Goal: Task Accomplishment & Management: Use online tool/utility

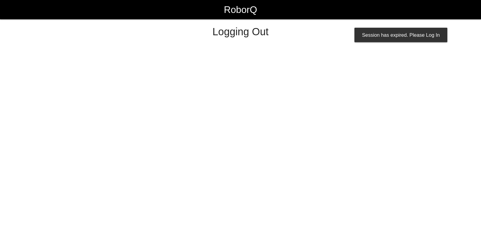
select select "Worker"
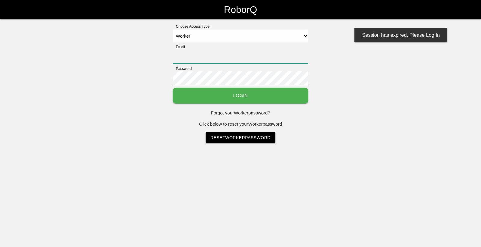
type input "[EMAIL_ADDRESS][DOMAIN_NAME]"
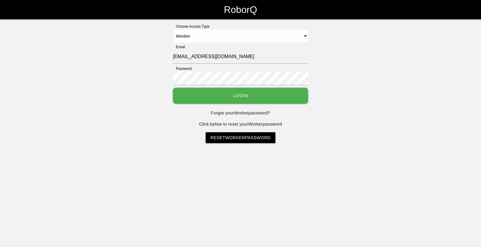
click at [184, 102] on button "Login" at bounding box center [240, 96] width 135 height 16
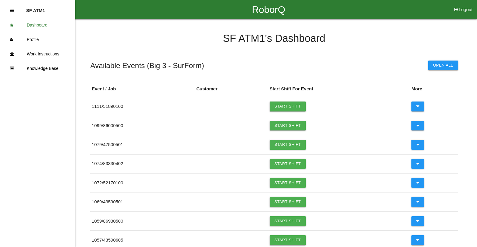
click at [433, 14] on div "RoborQ Logout" at bounding box center [268, 9] width 417 height 19
click at [287, 122] on link "Start Shift" at bounding box center [288, 126] width 36 height 10
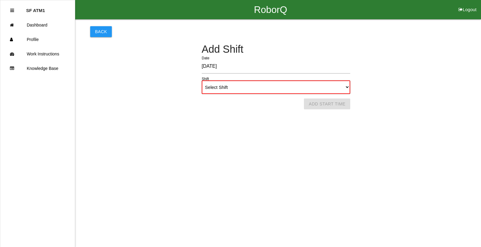
click at [309, 87] on select "Select Shift 1st Shift 2nd Shift 3rd Shift 4th Shift" at bounding box center [276, 87] width 149 height 14
select select "1"
click at [202, 80] on select "Select Shift 1st Shift 2nd Shift 3rd Shift 4th Shift" at bounding box center [276, 87] width 149 height 14
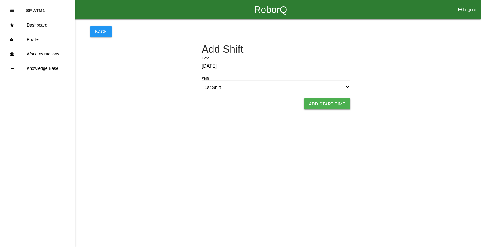
click at [315, 103] on button "Add Start Time" at bounding box center [327, 103] width 46 height 11
select select "6"
select select "19"
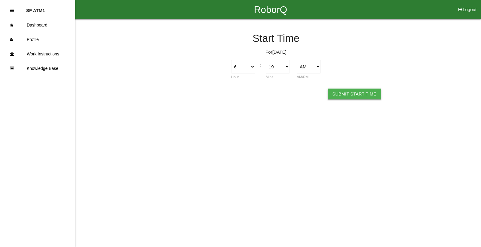
click at [345, 97] on button "Submit Start Time" at bounding box center [355, 93] width 54 height 11
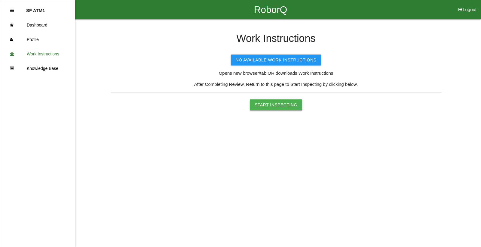
click at [296, 106] on button "Start Inspecting" at bounding box center [276, 104] width 52 height 11
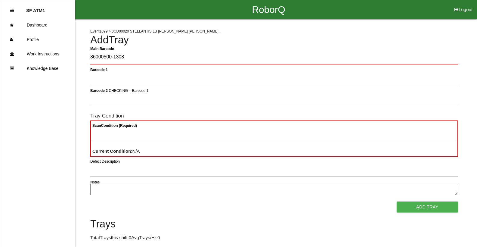
type Barcode "86000500-1308"
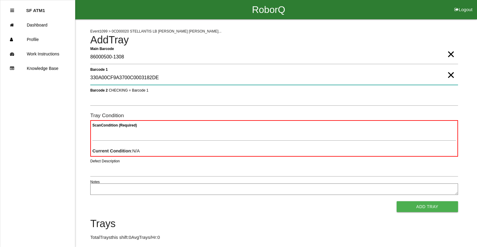
type 1 "330A00CF9A3700C0003182DE"
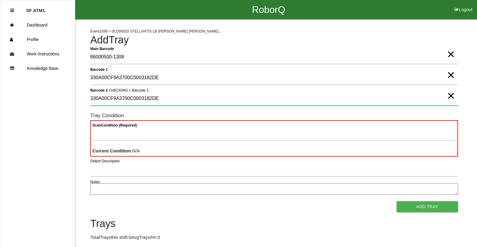
type 2 "330A00CF9A3700C0003182DE"
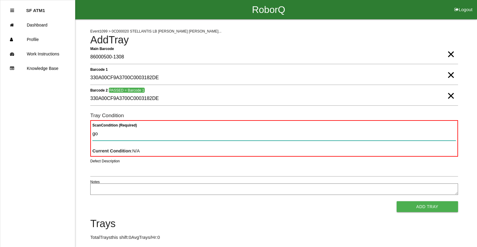
type Condition "goo"
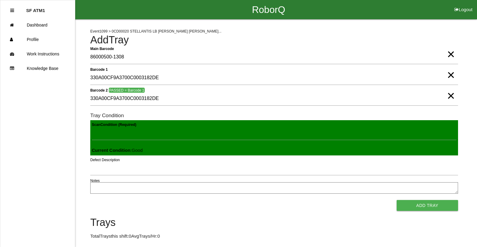
click at [396, 200] on button "Add Tray" at bounding box center [426, 205] width 61 height 11
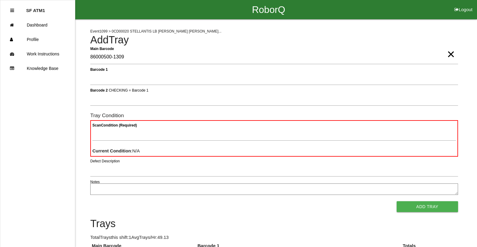
type Barcode "86000500-1309"
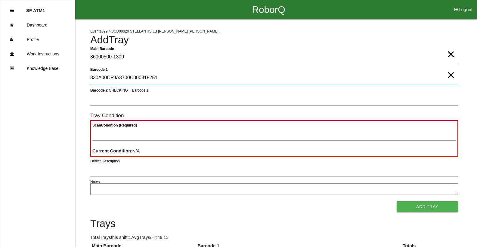
type 1 "330A00CF9A3700C000318251"
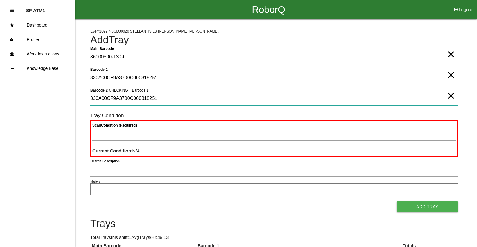
type 2 "330A00CF9A3700C000318251"
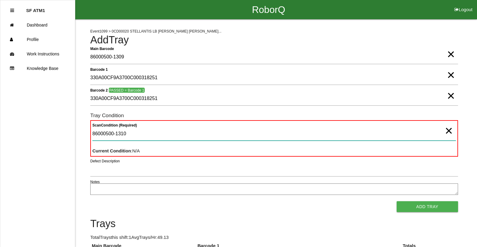
click at [132, 136] on Condition "86000500-1310" at bounding box center [273, 134] width 363 height 14
type Condition "8"
type Condition "goo"
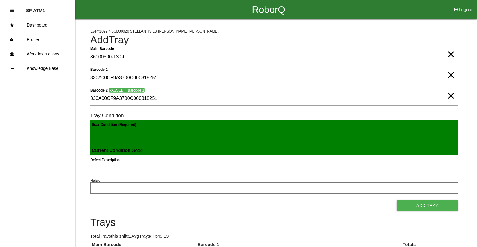
click at [396, 200] on button "Add Tray" at bounding box center [426, 205] width 61 height 11
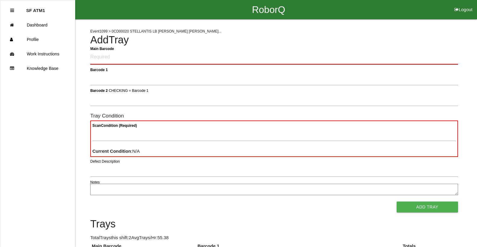
click at [125, 62] on Barcode "Main Barcode" at bounding box center [274, 57] width 368 height 14
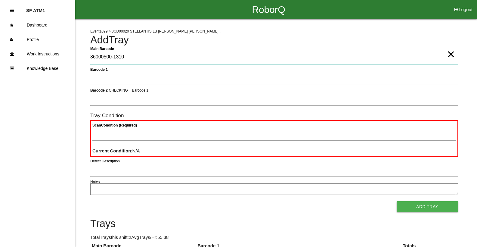
type Barcode "86000500-1310"
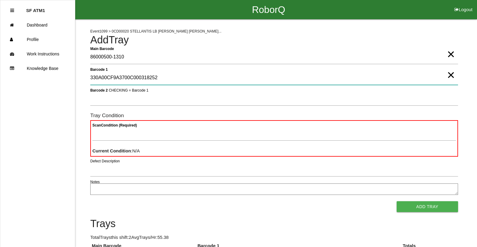
type 1 "330A00CF9A3700C000318252"
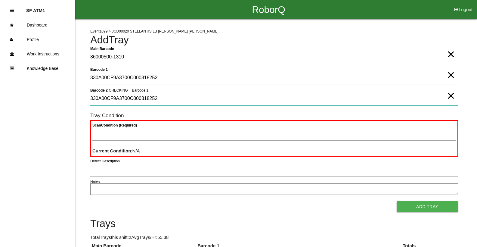
type 2 "330A00CF9A3700C000318252"
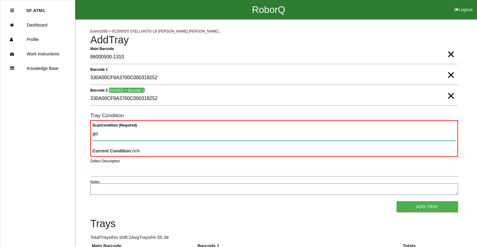
type Condition "goo"
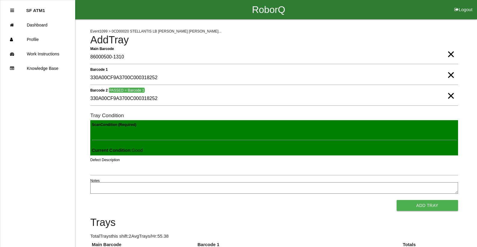
click at [396, 200] on button "Add Tray" at bounding box center [426, 205] width 61 height 11
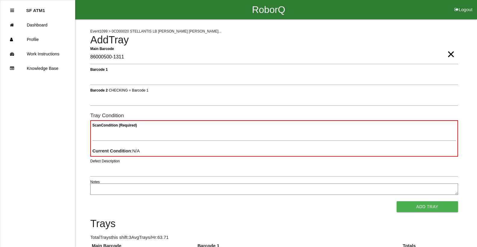
type Barcode "86000500-1311"
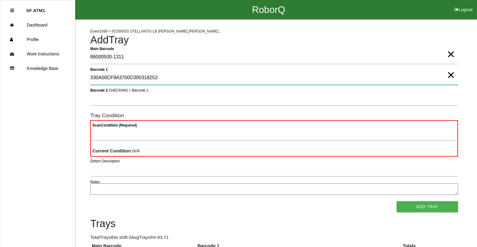
type 1 "330A00CF9A3700C000318253"
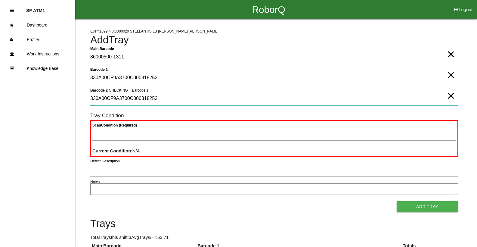
type 2 "330A00CF9A3700C000318253"
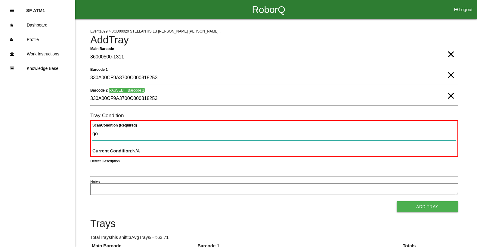
type Condition "goo"
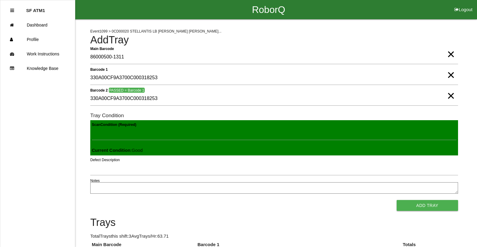
click at [396, 200] on button "Add Tray" at bounding box center [426, 205] width 61 height 11
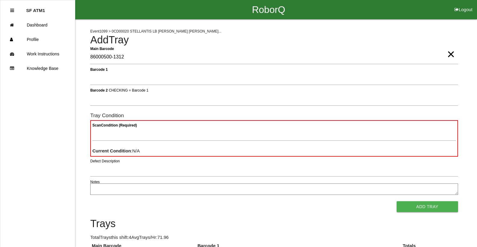
type Barcode "86000500-1312"
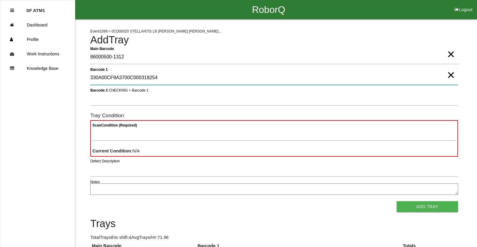
type 1 "330A00CF9A3700C000318254"
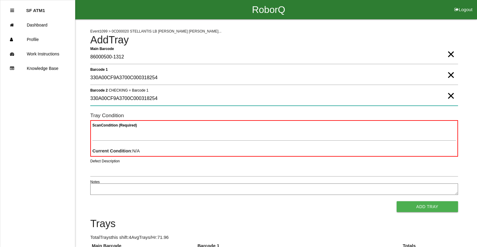
type 2 "330A00CF9A3700C000318254"
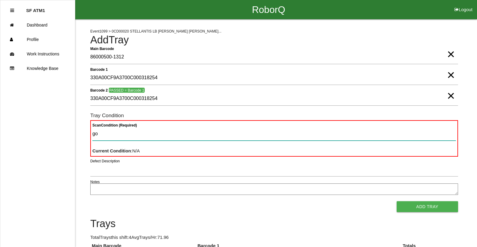
type Condition "goo"
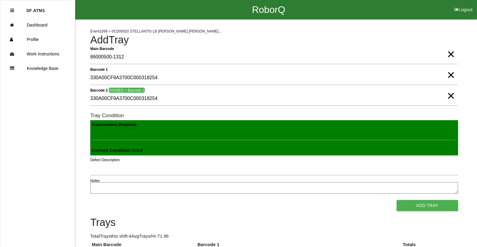
click at [396, 200] on button "Add Tray" at bounding box center [426, 205] width 61 height 11
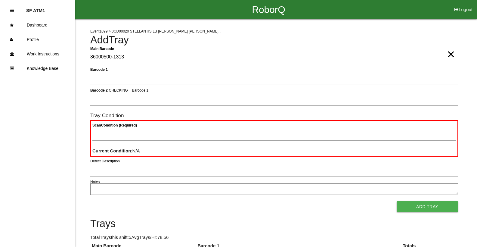
type Barcode "86000500-1313"
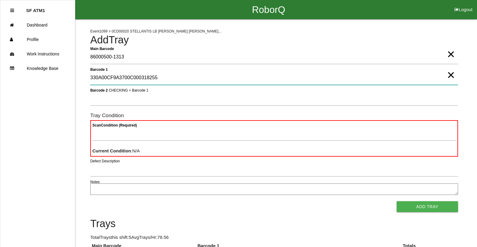
type 1 "330A00CF9A3700C000318255"
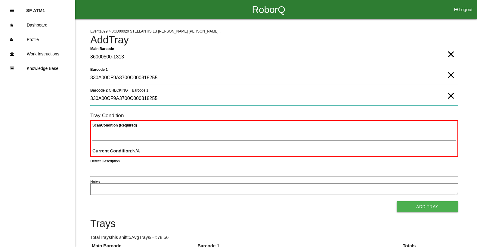
type 2 "330A00CF9A3700C000318255"
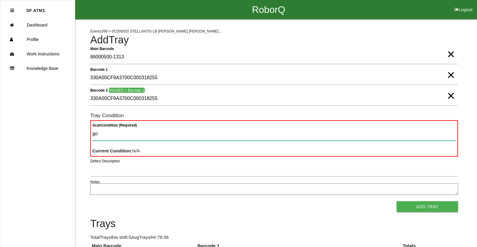
type Condition "goo"
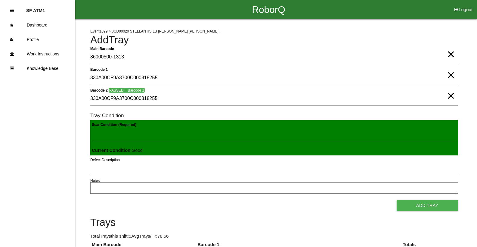
click button "Add Tray" at bounding box center [426, 205] width 61 height 11
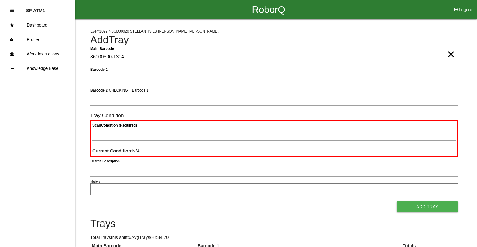
type Barcode "86000500-1314"
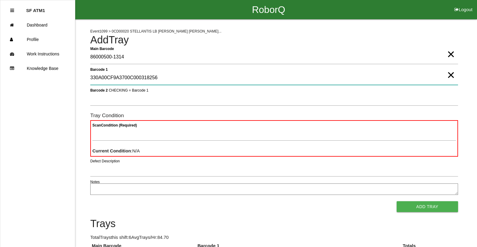
type 1 "330A00CF9A3700C000318256"
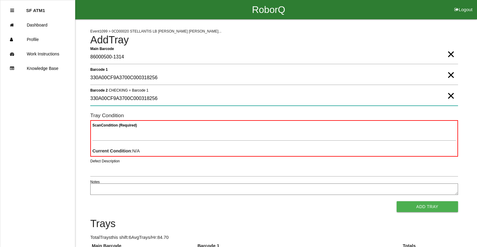
type 2 "330A00CF9A3700C000318256"
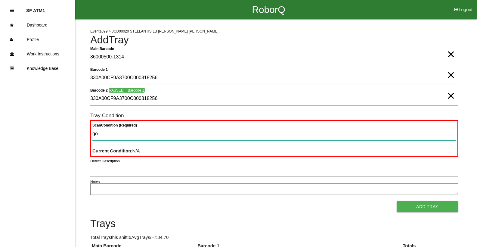
type Condition "goo"
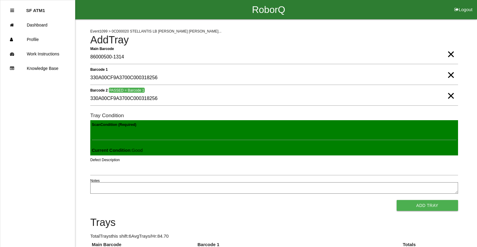
click at [396, 200] on button "Add Tray" at bounding box center [426, 205] width 61 height 11
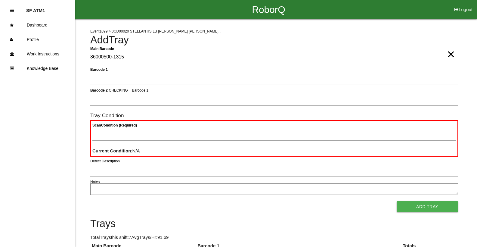
type Barcode "86000500-1315"
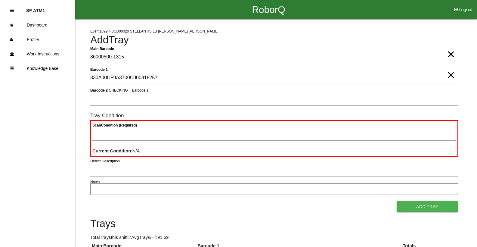
type 1 "330A00CF9A3700C000318257"
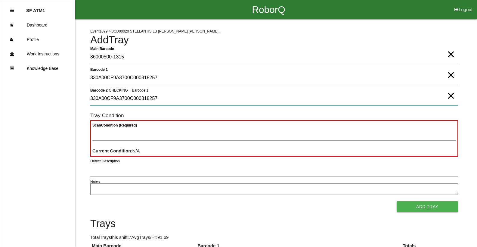
type 2 "330A00CF9A3700C000318257"
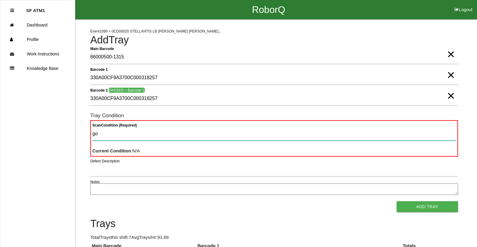
type Condition "goo"
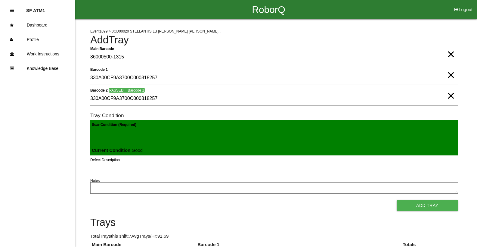
click at [396, 200] on button "Add Tray" at bounding box center [426, 205] width 61 height 11
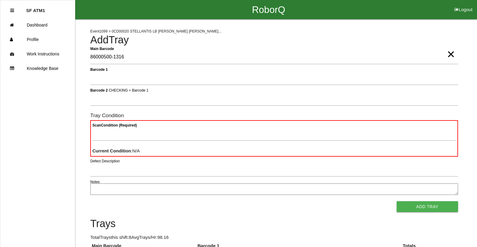
type Barcode "86000500-1316"
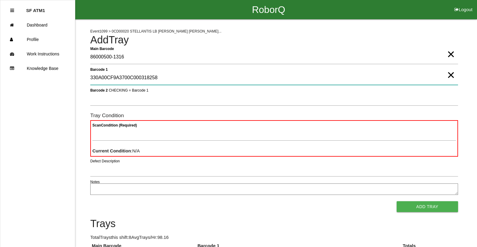
type 1 "330A00CF9A3700C000318258"
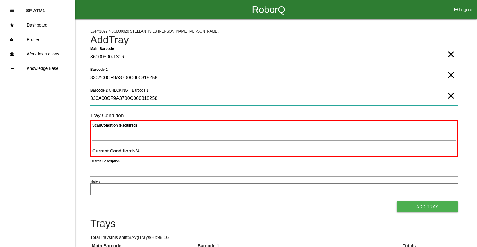
type 2 "330A00CF9A3700C000318258"
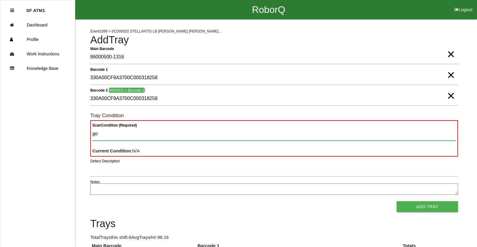
type Condition "goo"
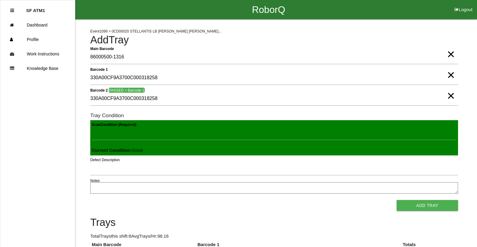
click at [396, 200] on button "Add Tray" at bounding box center [426, 205] width 61 height 11
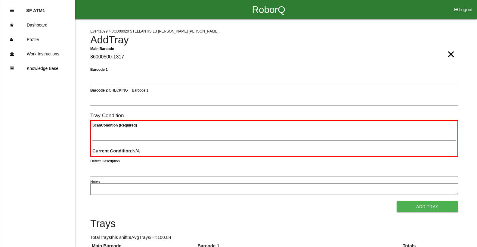
type Barcode "86000500-1317"
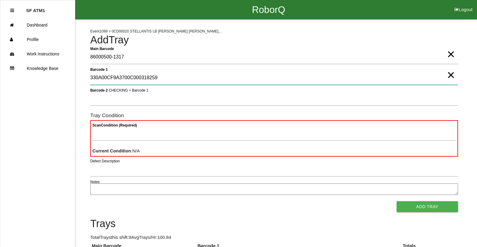
type 1 "330A00CF9A3700C000318259"
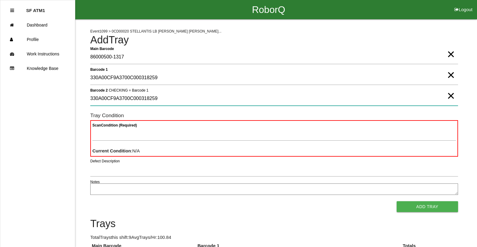
type 2 "330A00CF9A3700C000318259"
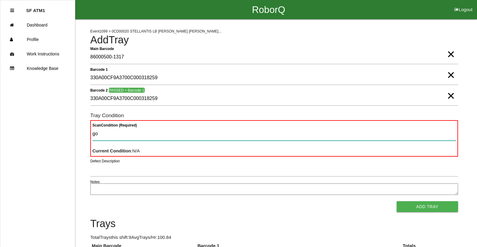
type Condition "goo"
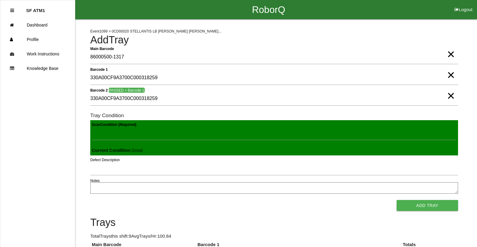
click at [396, 200] on button "Add Tray" at bounding box center [426, 205] width 61 height 11
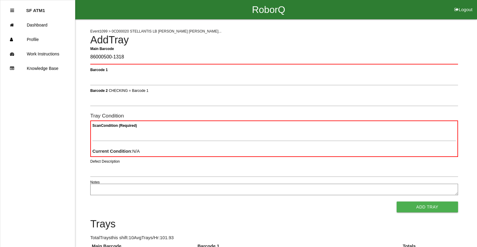
type Barcode "86000500-1318"
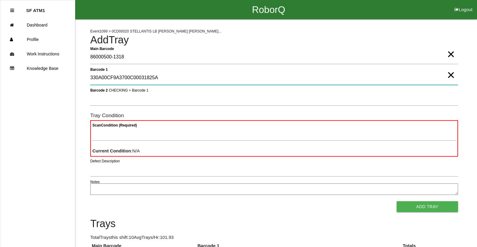
type 1 "330A00CF9A3700C00031825A"
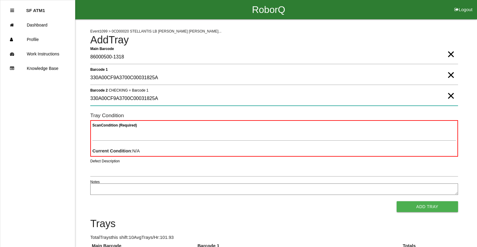
type 2 "330A00CF9A3700C00031825A"
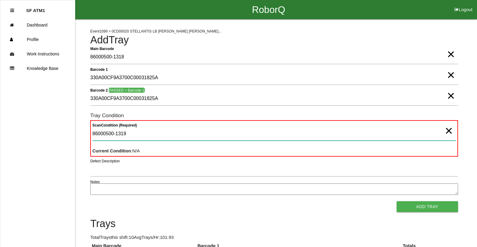
click at [144, 134] on Condition "86000500-1319" at bounding box center [273, 134] width 363 height 14
type Condition "8"
type Condition "goo"
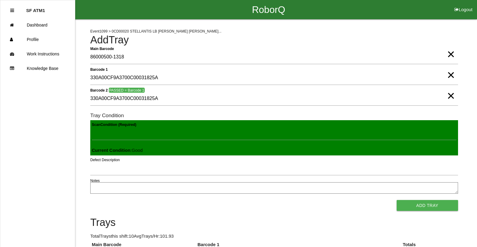
click at [396, 200] on button "Add Tray" at bounding box center [426, 205] width 61 height 11
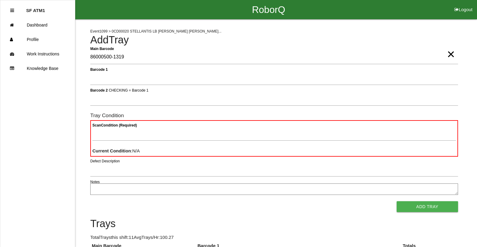
type Barcode "86000500-1319"
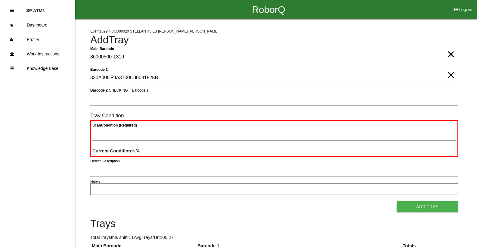
type 1 "330A00CF9A3700C00031825B"
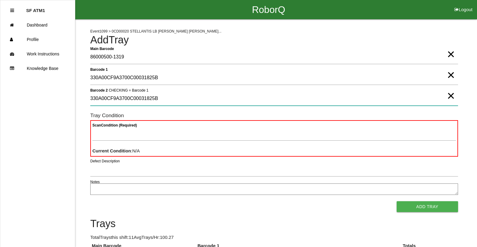
type 2 "330A00CF9A3700C00031825B"
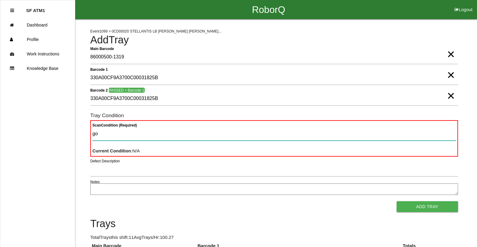
type Condition "goo"
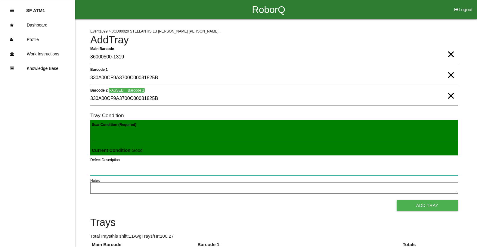
click at [396, 200] on button "Add Tray" at bounding box center [426, 205] width 61 height 11
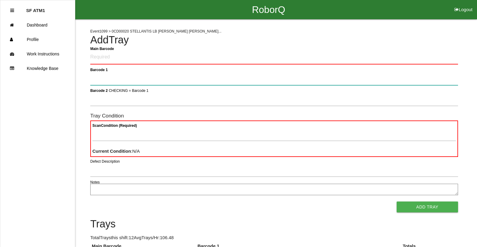
click at [104, 75] on 1 "Barcode 1" at bounding box center [274, 78] width 368 height 14
type 1 "86000500-1319"
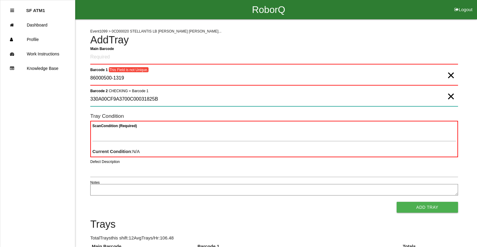
type 2 "330A00CF9A3700C00031825B"
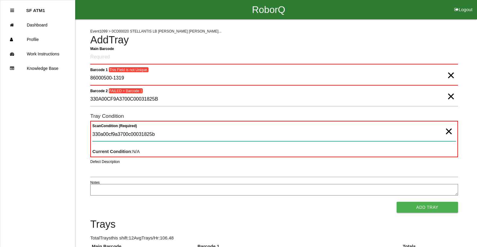
type Condition "330a00cf9a3700c00031825b"
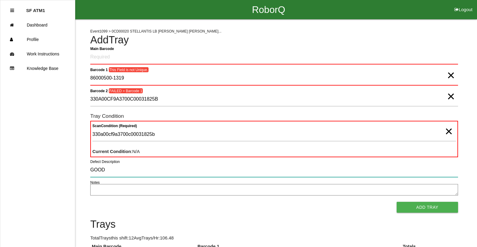
type input "GOOD"
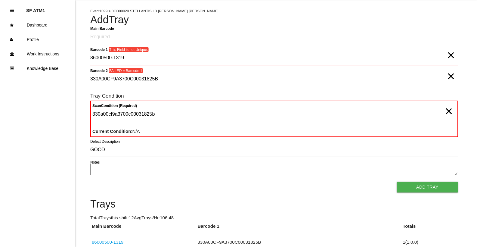
scroll to position [20, 0]
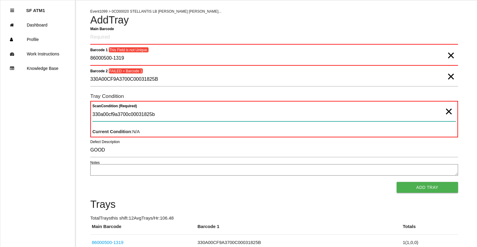
click at [168, 116] on Condition "330a00cf9a3700c00031825b" at bounding box center [273, 114] width 363 height 14
type Condition "3"
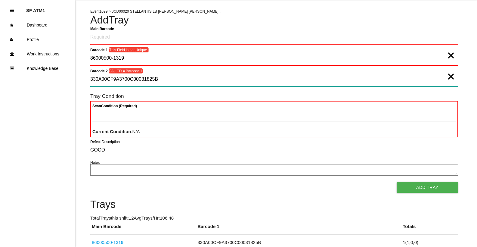
click at [152, 81] on 2 "330A00CF9A3700C00031825B" at bounding box center [274, 79] width 368 height 14
click at [173, 78] on 2 "330A00CF9A3700C00031825B" at bounding box center [274, 79] width 368 height 14
type 2 "3"
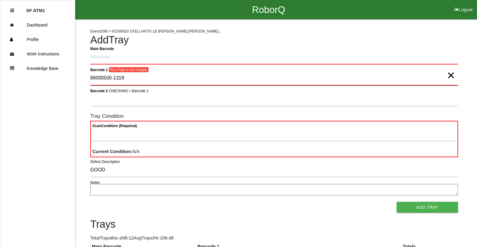
click at [176, 77] on 1 "86000500-1319" at bounding box center [274, 78] width 368 height 14
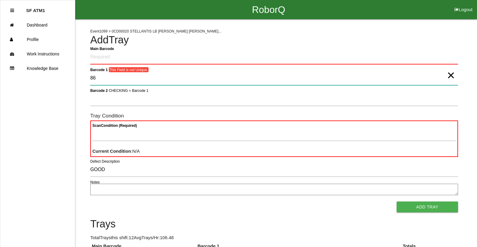
type 1 "8"
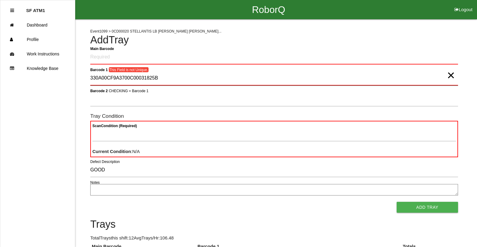
click at [157, 76] on 1 "330A00CF9A3700C00031825B" at bounding box center [274, 78] width 368 height 14
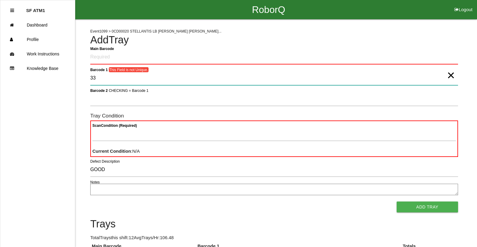
type 1 "3"
type 1 "]"
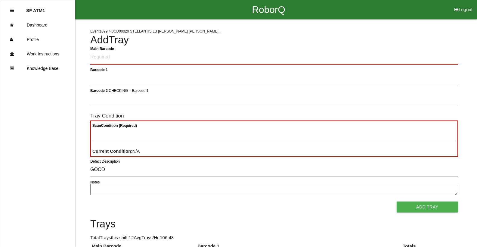
click at [149, 58] on Barcode "Main Barcode" at bounding box center [274, 57] width 368 height 14
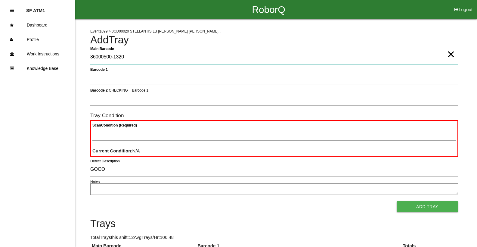
type Barcode "86000500-1320"
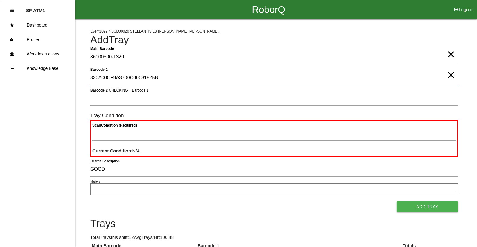
type 1 "330A00CF9A3700C00031825B"
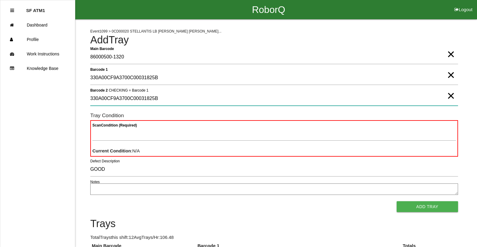
type 2 "330A00CF9A3700C00031825B"
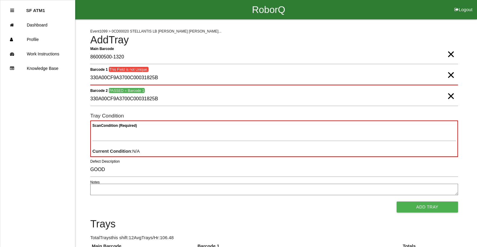
click at [449, 72] on span "×" at bounding box center [451, 69] width 8 height 12
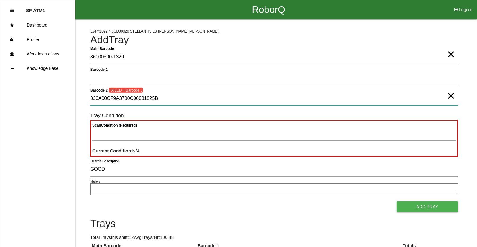
click at [455, 95] on 2 "330A00CF9A3700C00031825B" at bounding box center [274, 99] width 368 height 14
click at [455, 96] on 2 "330A00CF9A3700C00031825B" at bounding box center [274, 99] width 368 height 14
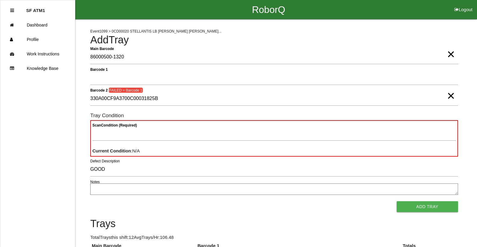
click at [447, 96] on span "×" at bounding box center [451, 90] width 8 height 12
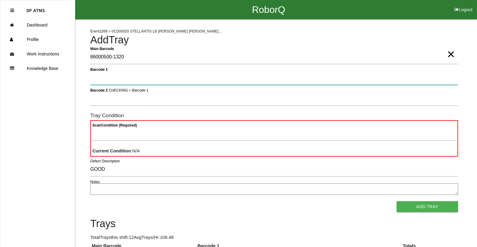
click at [411, 81] on 1 "Barcode 1" at bounding box center [274, 78] width 368 height 14
type 1 "330A00CF9A3700C00031825B"
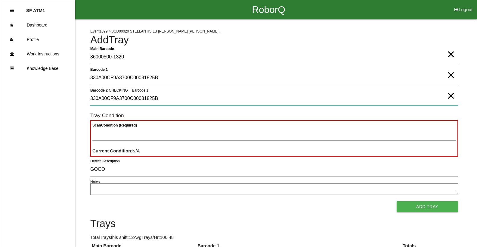
type 2 "330A00CF9A3700C00031825B"
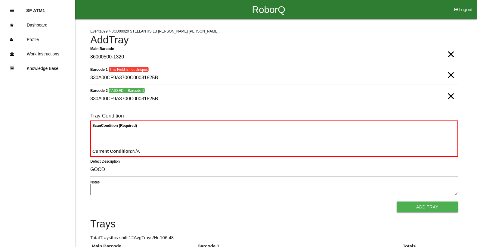
click at [449, 75] on span "×" at bounding box center [451, 69] width 8 height 12
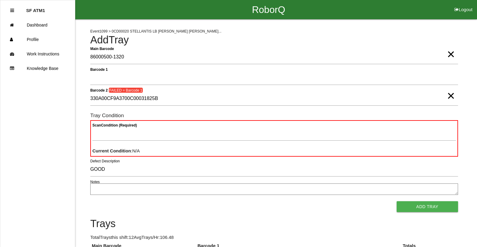
click at [447, 92] on span "×" at bounding box center [451, 90] width 8 height 12
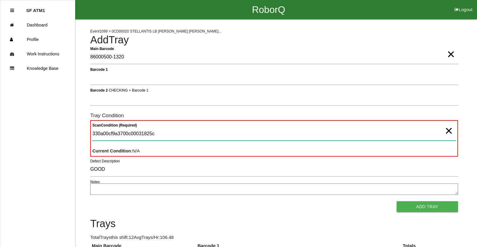
type Condition "330a00cf9a3700c00031825c"
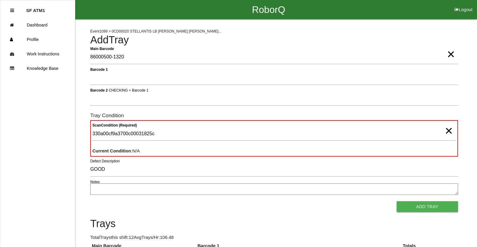
click at [450, 140] on div "330a00cf9a3700c00031825c × Scan Condition (Required)" at bounding box center [273, 135] width 363 height 16
click at [451, 131] on span "×" at bounding box center [449, 125] width 8 height 12
click at [261, 67] on form "Main Barcode 86000500-1320 × Barcode 1 Barcode 2 CHECKING = Barcode 1 Tray Cond…" at bounding box center [274, 131] width 368 height 162
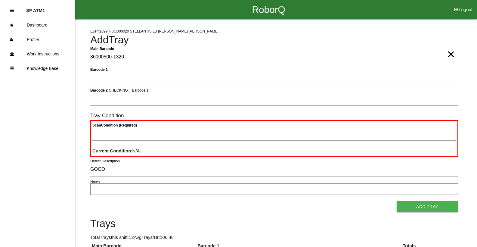
click at [242, 77] on 1 "Barcode 1" at bounding box center [274, 78] width 368 height 14
type 1 "330A00CF9A3700C00031825C"
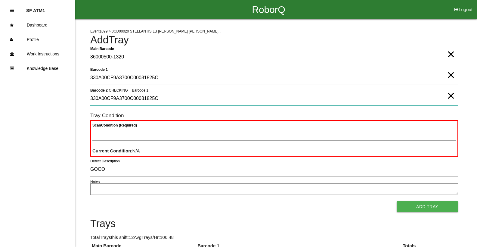
type 2 "330A00CF9A3700C00031825C"
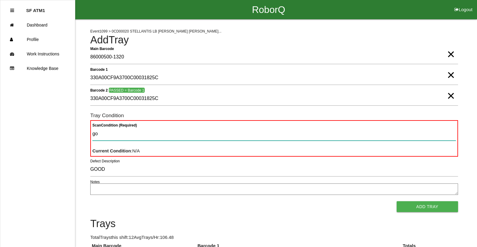
type Condition "goo"
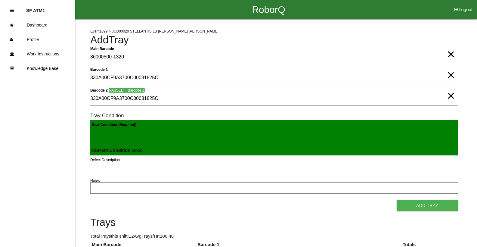
click at [396, 200] on button "Add Tray" at bounding box center [426, 205] width 61 height 11
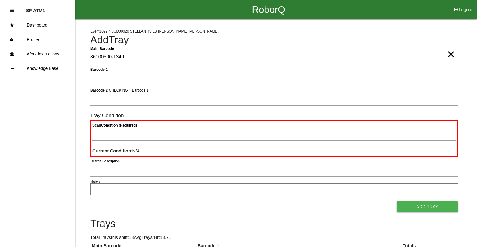
type Barcode "86000500-1340"
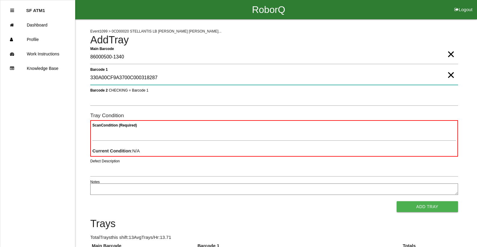
type 1 "330A00CF9A3700C000318287"
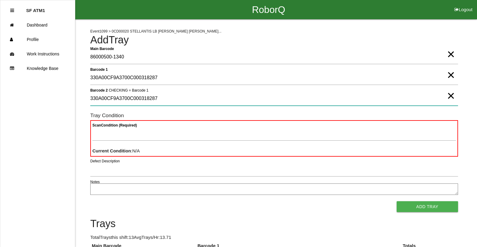
type 2 "330A00CF9A3700C000318287"
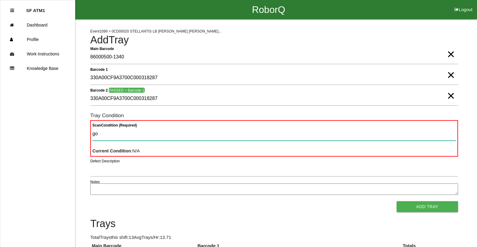
type Condition "goo"
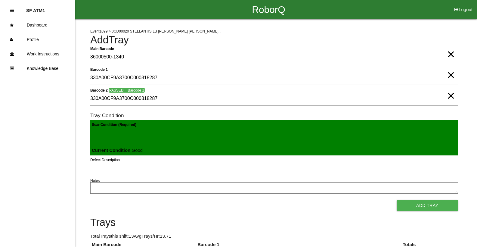
click at [396, 200] on button "Add Tray" at bounding box center [426, 205] width 61 height 11
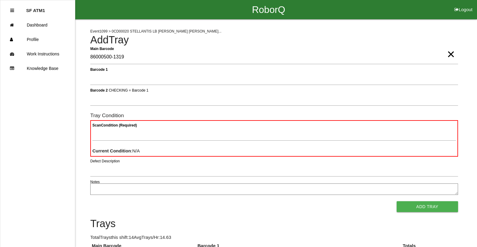
type Barcode "86000500-1319"
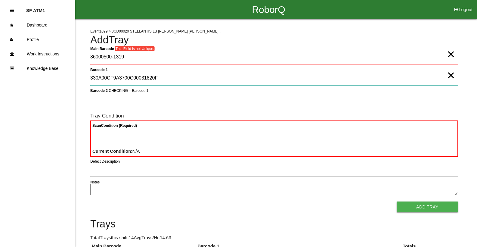
type 1 "330A00CF9A3700C00031820F"
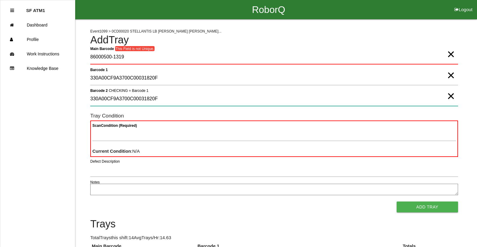
type 2 "330A00CF9A3700C00031820F"
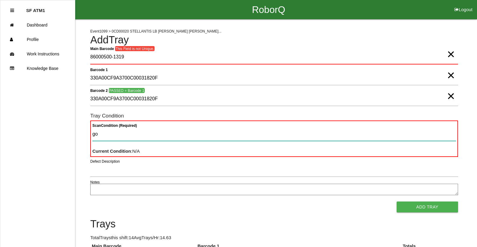
type Condition "goo"
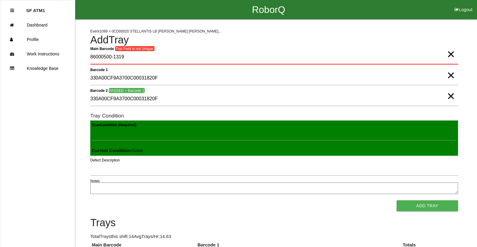
click at [396, 200] on button "Add Tray" at bounding box center [426, 205] width 61 height 11
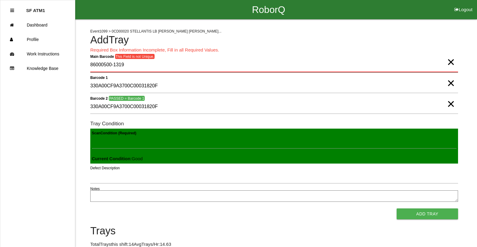
click at [185, 67] on Barcode "86000500-1319" at bounding box center [274, 65] width 368 height 14
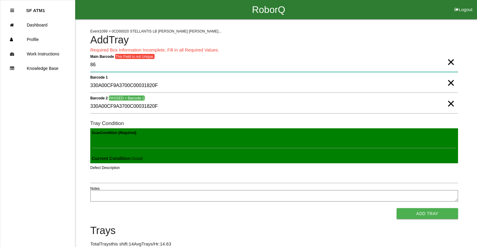
type Barcode "8"
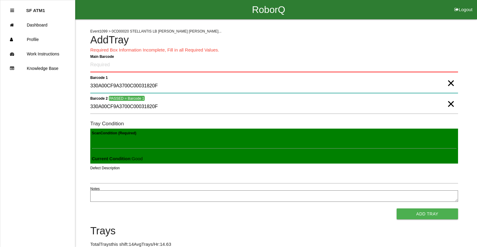
click at [173, 88] on 1 "330A00CF9A3700C00031820F" at bounding box center [274, 86] width 368 height 14
type 1 "3"
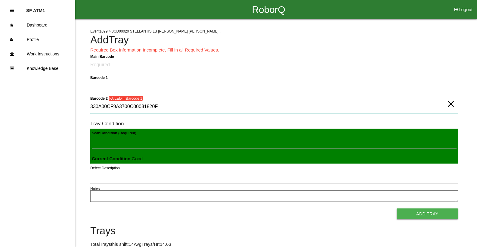
click at [170, 107] on 2 "330A00CF9A3700C00031820F" at bounding box center [274, 107] width 368 height 14
type 2 "3"
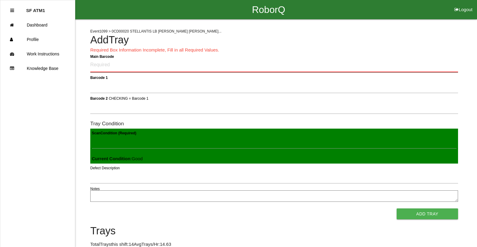
click at [164, 70] on Barcode "Main Barcode" at bounding box center [274, 65] width 368 height 14
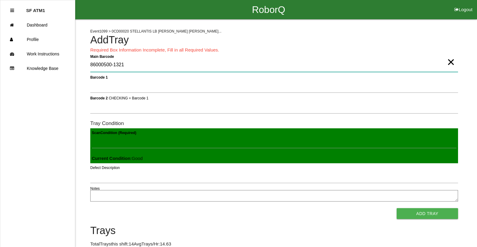
type Barcode "86000500-1321"
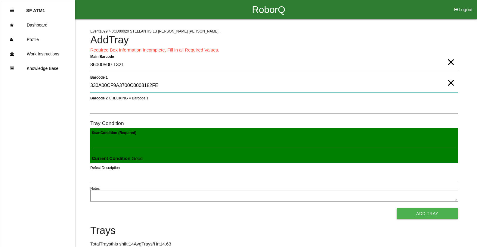
type 1 "330A00CF9A3700C0003182FE"
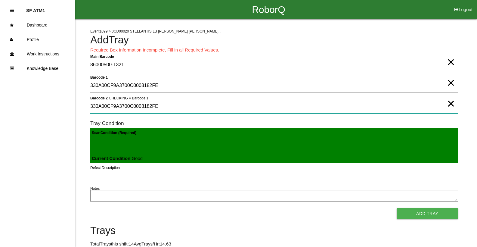
type 2 "330A00CF9A3700C0003182FE"
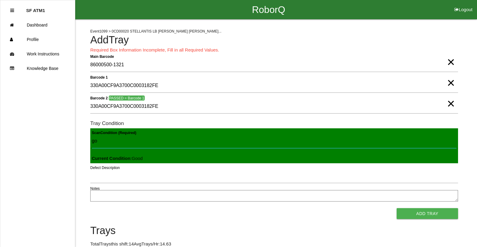
type Condition "goo"
click at [396, 208] on button "Add Tray" at bounding box center [426, 213] width 61 height 11
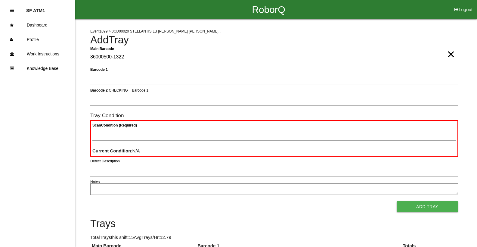
type Barcode "86000500-1322"
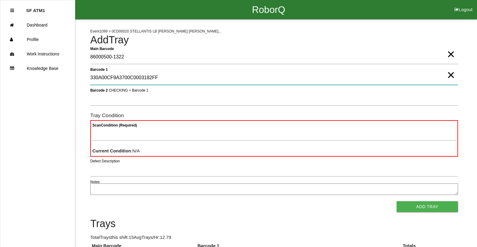
type 1 "330A00CF9A3700C0003182FF"
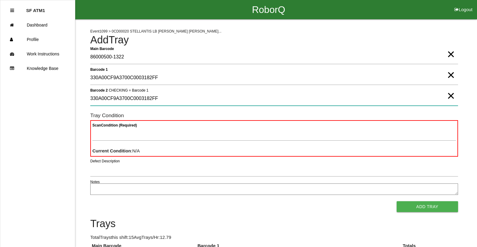
type 2 "330A00CF9A3700C0003182FF"
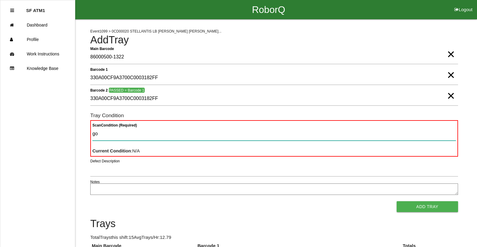
type Condition "goo"
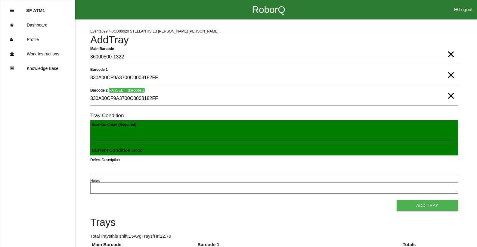
click at [396, 200] on button "Add Tray" at bounding box center [426, 205] width 61 height 11
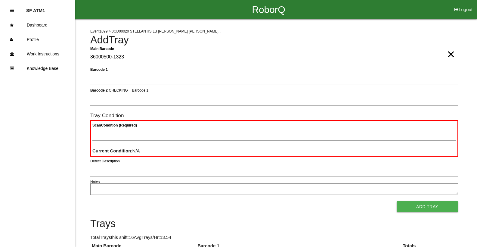
type Barcode "86000500-1323"
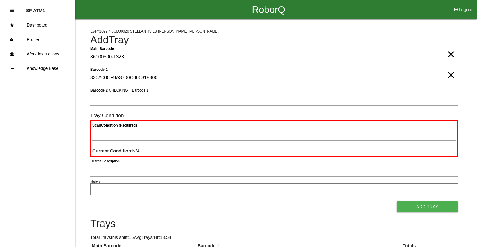
type 1 "330A00CF9A3700C000318300"
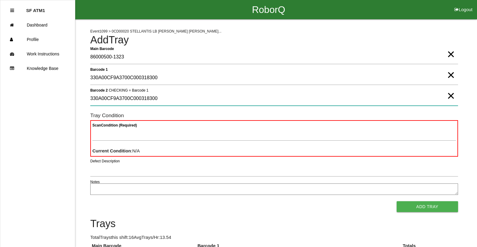
type 2 "330A00CF9A3700C000318300"
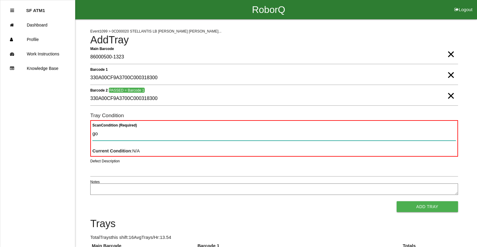
type Condition "goo"
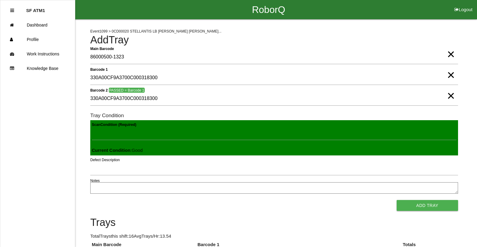
click at [396, 200] on button "Add Tray" at bounding box center [426, 205] width 61 height 11
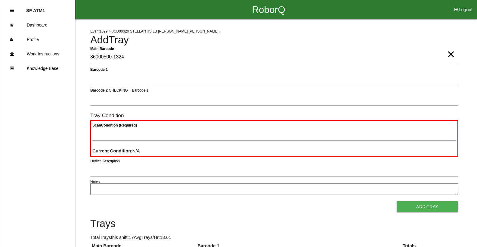
type Barcode "86000500-1324"
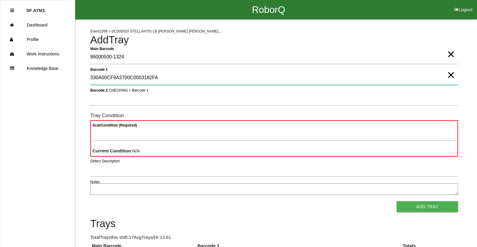
type 1 "330A00CF9A3700C0003182FA"
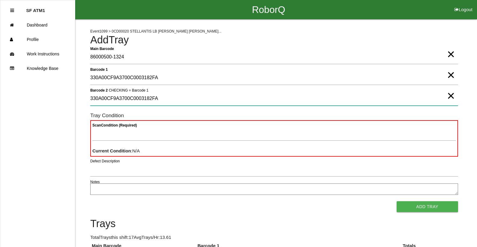
type 2 "330A00CF9A3700C0003182FA"
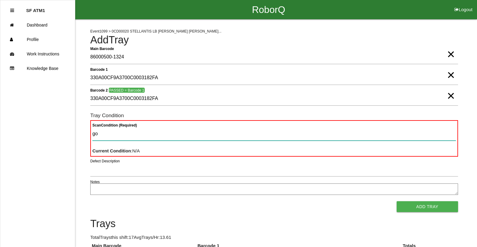
type Condition "goo"
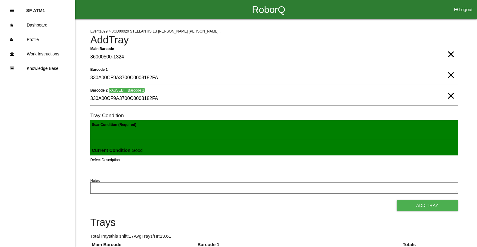
click at [396, 200] on button "Add Tray" at bounding box center [426, 205] width 61 height 11
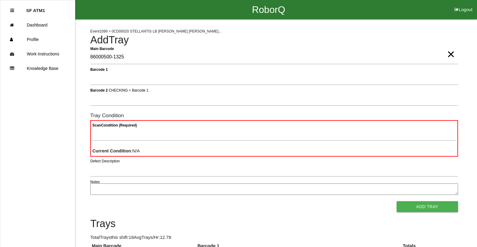
type Barcode "86000500-1325"
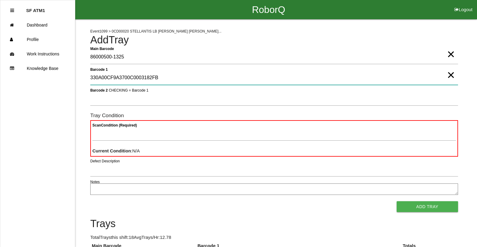
type 1 "330A00CF9A3700C0003182FB"
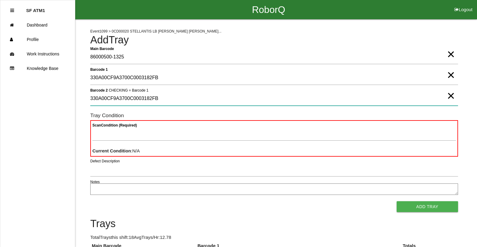
type 2 "330A00CF9A3700C0003182FB"
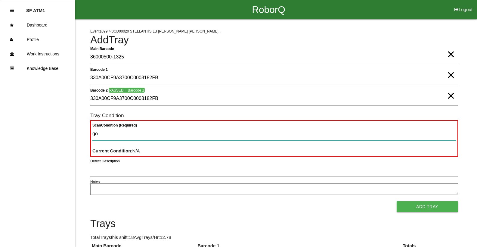
type Condition "goo"
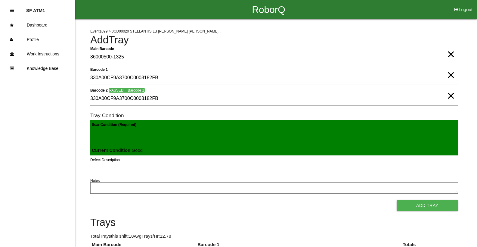
click at [396, 200] on button "Add Tray" at bounding box center [426, 205] width 61 height 11
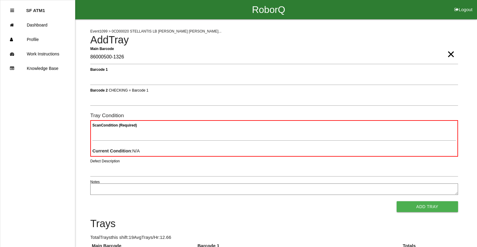
type Barcode "86000500-1326"
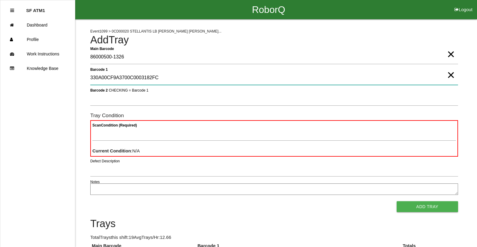
type 1 "330A00CF9A3700C0003182FC"
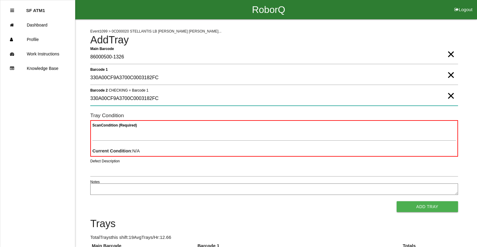
type 2 "330A00CF9A3700C0003182FC"
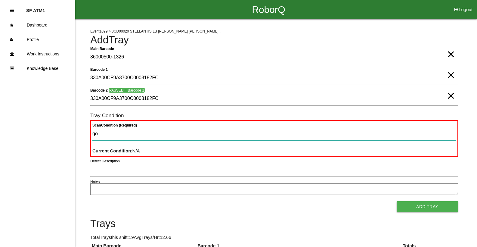
type Condition "goo"
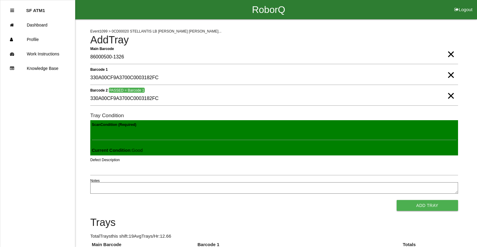
click at [396, 200] on button "Add Tray" at bounding box center [426, 205] width 61 height 11
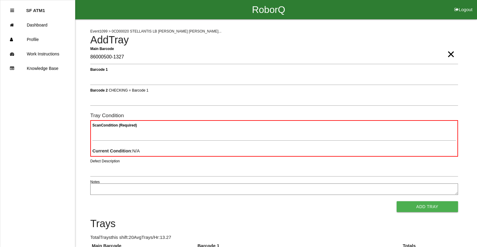
type Barcode "86000500-1327"
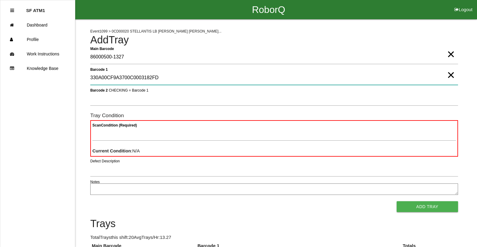
type 1 "330A00CF9A3700C0003182FD"
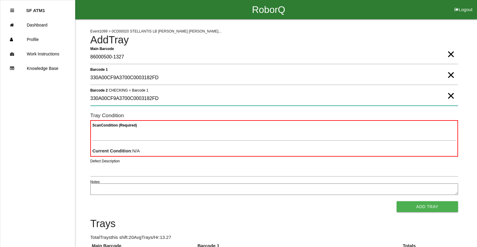
type 2 "330A00CF9A3700C0003182FD"
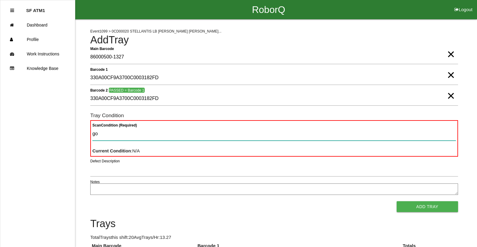
type Condition "goo"
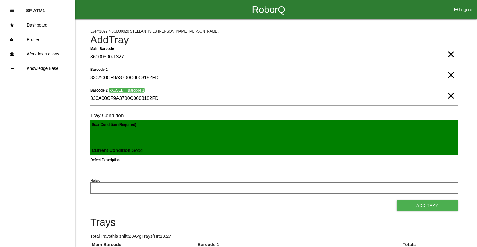
click at [396, 200] on button "Add Tray" at bounding box center [426, 205] width 61 height 11
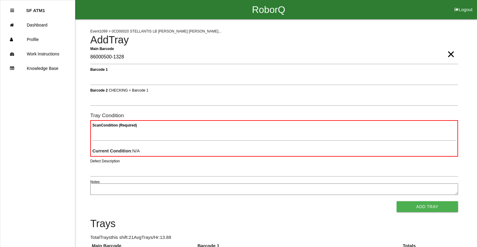
type Barcode "86000500-1328"
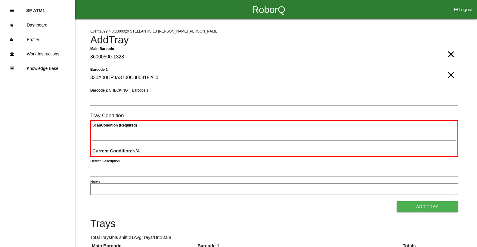
type 1 "330A00CF9A3700C0003182C0"
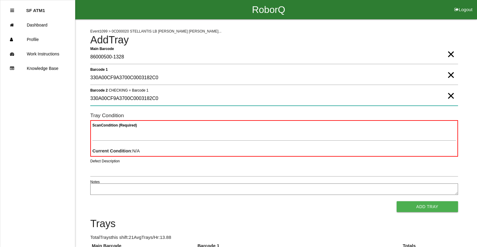
type 2 "330A00CF9A3700C0003182C0"
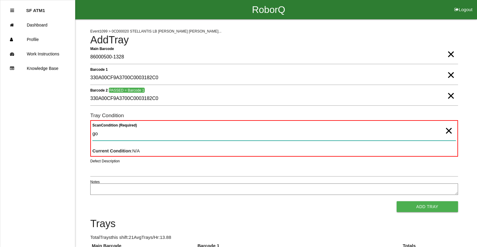
type Condition "goo"
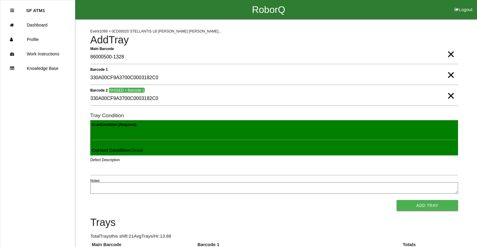
click at [396, 200] on button "Add Tray" at bounding box center [426, 205] width 61 height 11
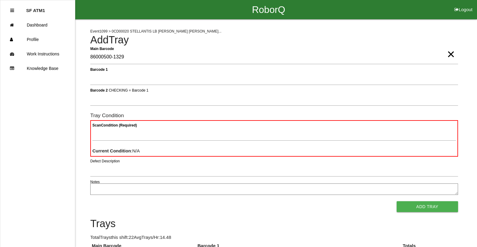
type Barcode "86000500-1329"
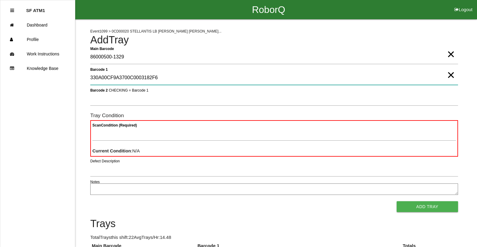
type 1 "330A00CF9A3700C0003182F6"
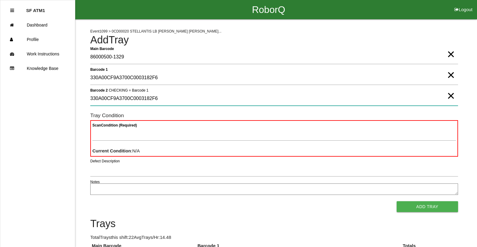
type 2 "330A00CF9A3700C0003182F6"
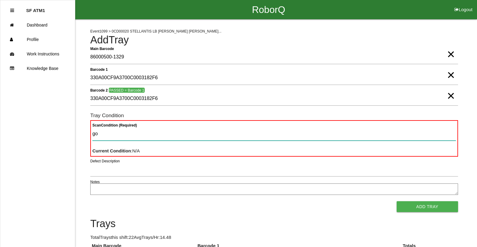
type Condition "goo"
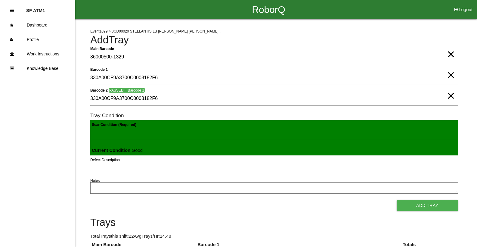
click at [396, 200] on button "Add Tray" at bounding box center [426, 205] width 61 height 11
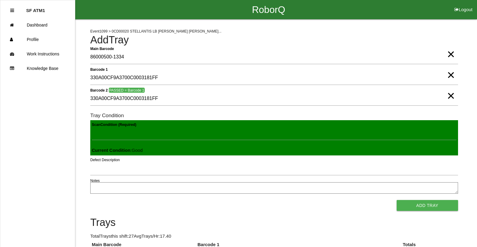
click at [396, 200] on button "Add Tray" at bounding box center [426, 205] width 61 height 11
click button "Add Tray" at bounding box center [426, 205] width 61 height 11
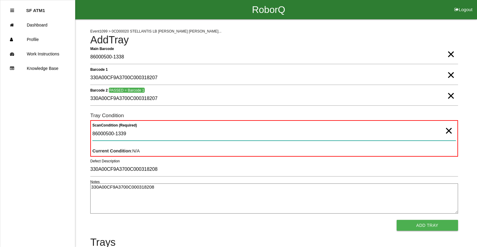
click at [150, 133] on Condition "86000500-1339" at bounding box center [273, 134] width 363 height 14
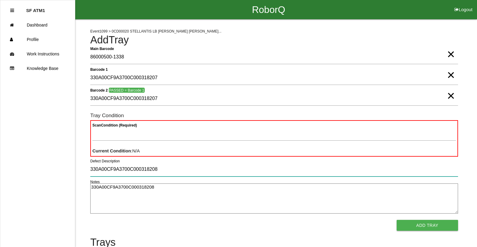
click at [186, 169] on input "330A00CF9A3700C000318208" at bounding box center [274, 169] width 368 height 14
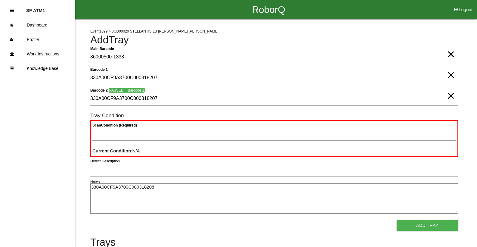
click at [199, 195] on textarea "330A00CF9A3700C000318208" at bounding box center [274, 198] width 368 height 30
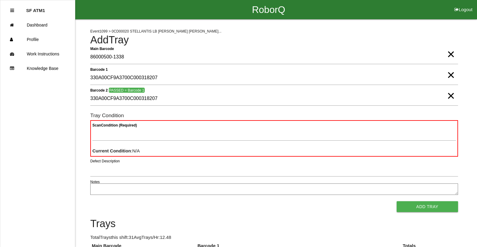
click at [136, 127] on b "Scan Condition (Required)" at bounding box center [114, 125] width 45 height 4
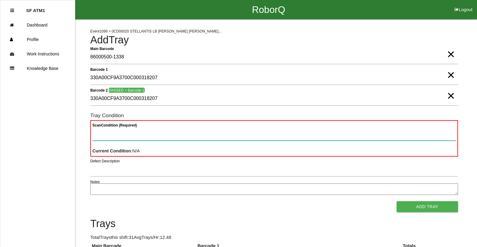
click at [136, 127] on Condition "Scan Condition (Required)" at bounding box center [273, 134] width 363 height 14
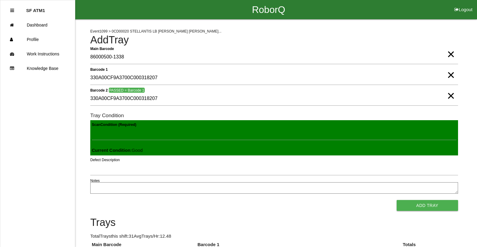
click at [396, 200] on button "Add Tray" at bounding box center [426, 205] width 61 height 11
click button "Add Tray" at bounding box center [426, 205] width 61 height 11
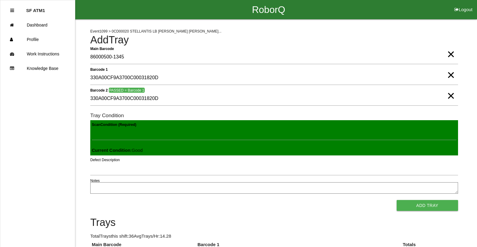
click at [396, 200] on button "Add Tray" at bounding box center [426, 205] width 61 height 11
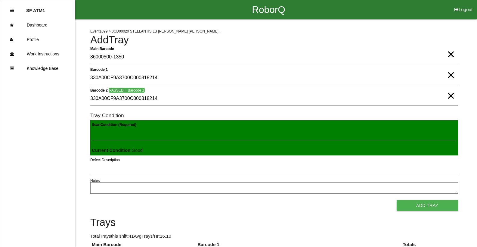
click button "Add Tray" at bounding box center [426, 205] width 61 height 11
click at [396, 200] on button "Add Tray" at bounding box center [426, 205] width 61 height 11
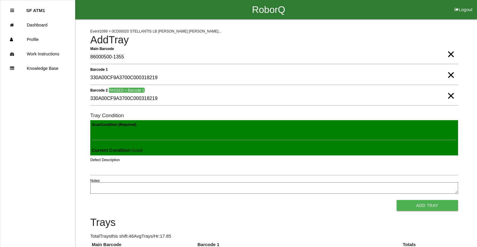
click at [396, 200] on button "Add Tray" at bounding box center [426, 205] width 61 height 11
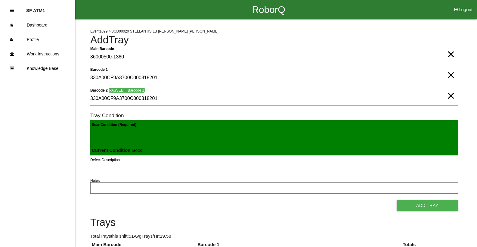
click at [396, 200] on button "Add Tray" at bounding box center [426, 205] width 61 height 11
